Goal: Task Accomplishment & Management: Use online tool/utility

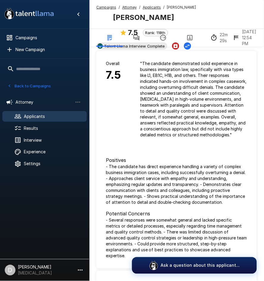
click at [7, 86] on icon "button" at bounding box center [9, 85] width 5 height 5
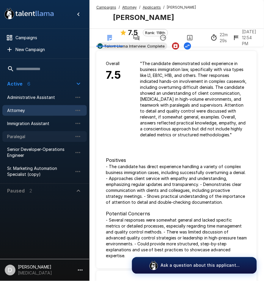
click at [37, 140] on div "Paralegal" at bounding box center [44, 136] width 84 height 11
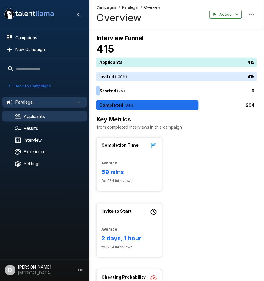
click at [41, 116] on span "Applicants" at bounding box center [53, 116] width 58 height 6
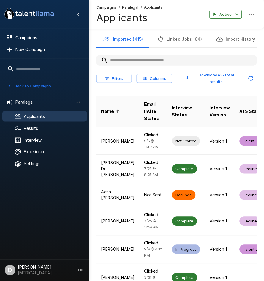
click at [100, 58] on input "text" at bounding box center [176, 60] width 160 height 11
click at [107, 61] on input "text" at bounding box center [176, 60] width 160 height 11
click at [105, 65] on input "text" at bounding box center [176, 60] width 160 height 11
click at [106, 63] on input "text" at bounding box center [176, 60] width 160 height 11
drag, startPoint x: 106, startPoint y: 63, endPoint x: 113, endPoint y: 71, distance: 10.7
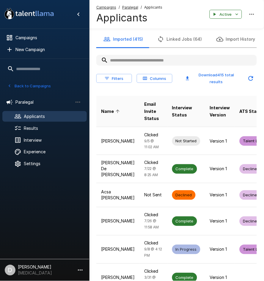
click at [110, 66] on div at bounding box center [176, 60] width 160 height 11
click at [104, 63] on input "text" at bounding box center [176, 60] width 160 height 11
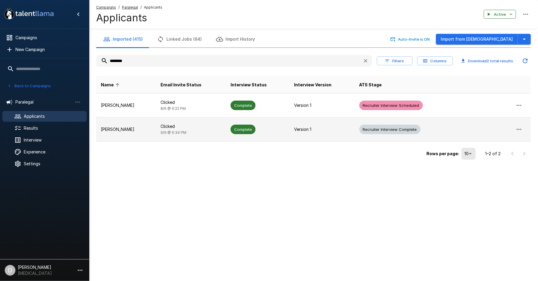
type input "********"
click at [201, 129] on p "Clicked" at bounding box center [191, 127] width 61 height 6
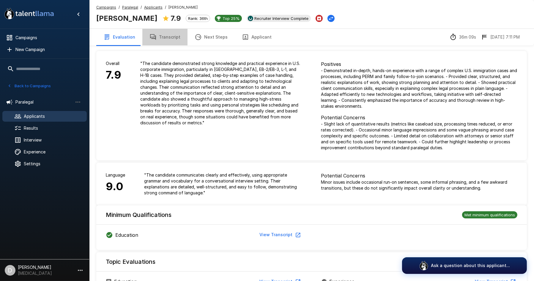
click at [166, 34] on button "Transcript" at bounding box center [164, 37] width 45 height 17
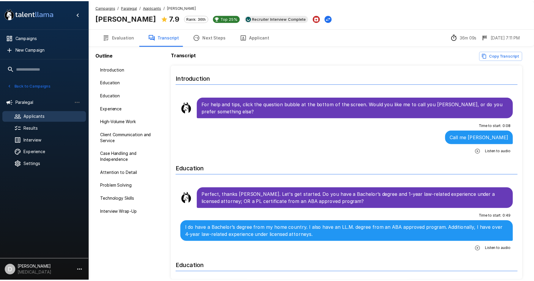
scroll to position [28, 0]
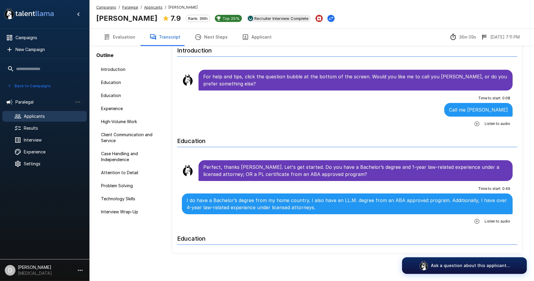
click at [207, 41] on button "Next Steps" at bounding box center [210, 37] width 47 height 17
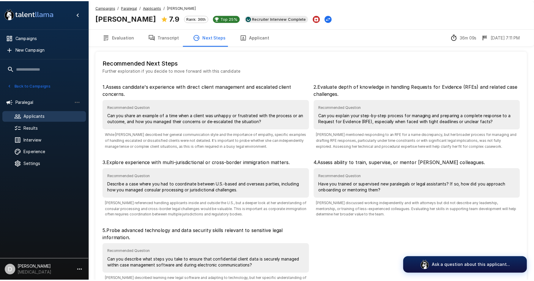
scroll to position [41, 0]
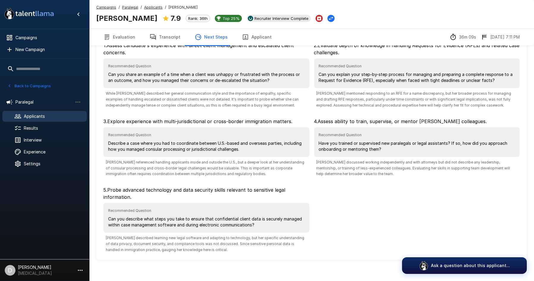
click at [171, 40] on button "Transcript" at bounding box center [164, 37] width 45 height 17
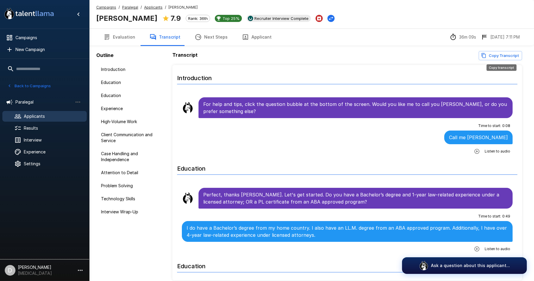
click at [263, 56] on icon "Copy transcript" at bounding box center [483, 55] width 4 height 5
